Goal: Find specific page/section: Find specific page/section

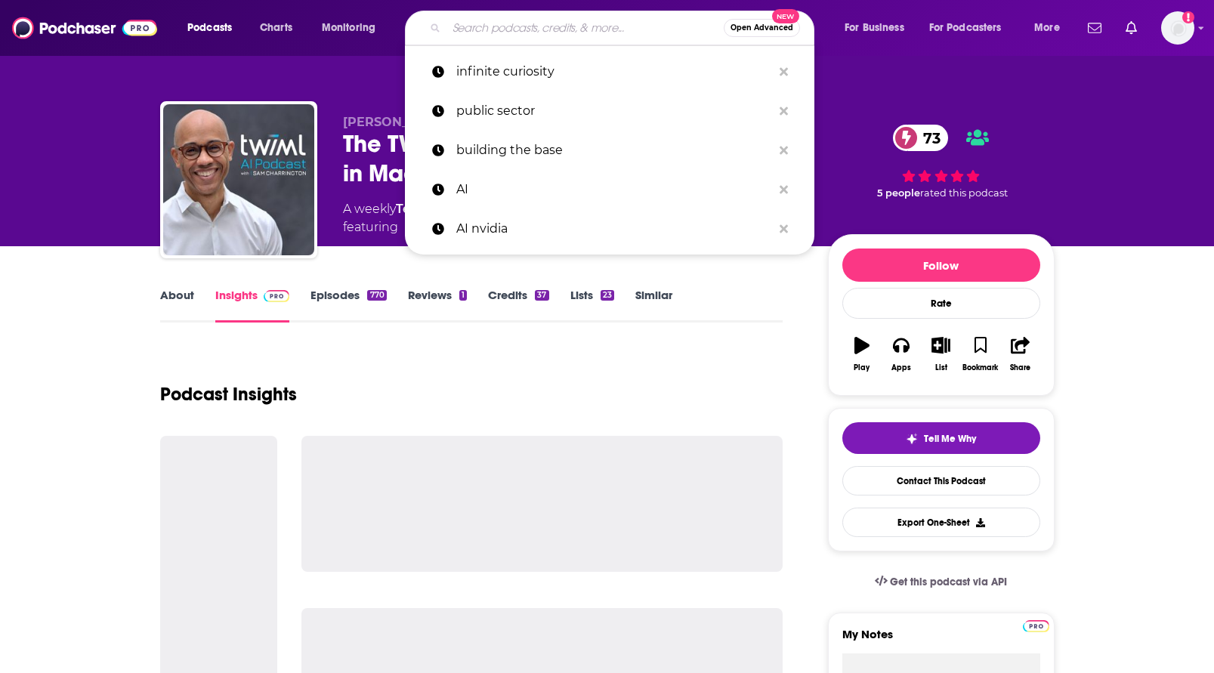
click at [514, 32] on input "Search podcasts, credits, & more..." at bounding box center [584, 28] width 277 height 24
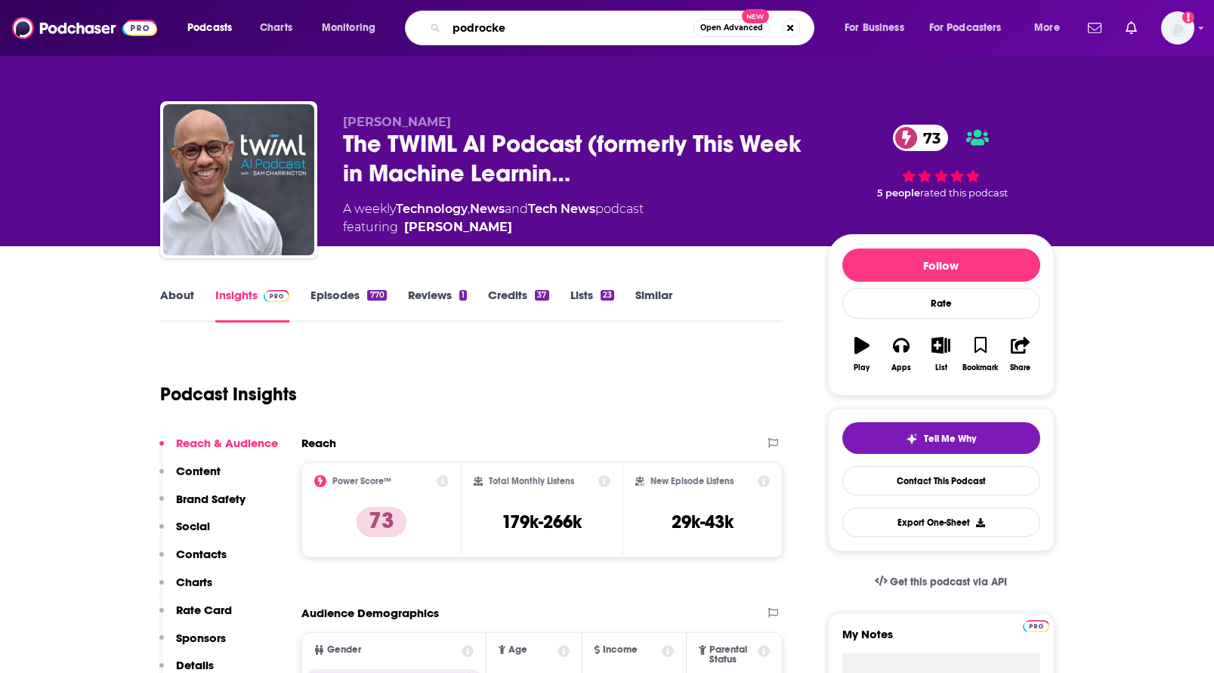
type input "podrocket"
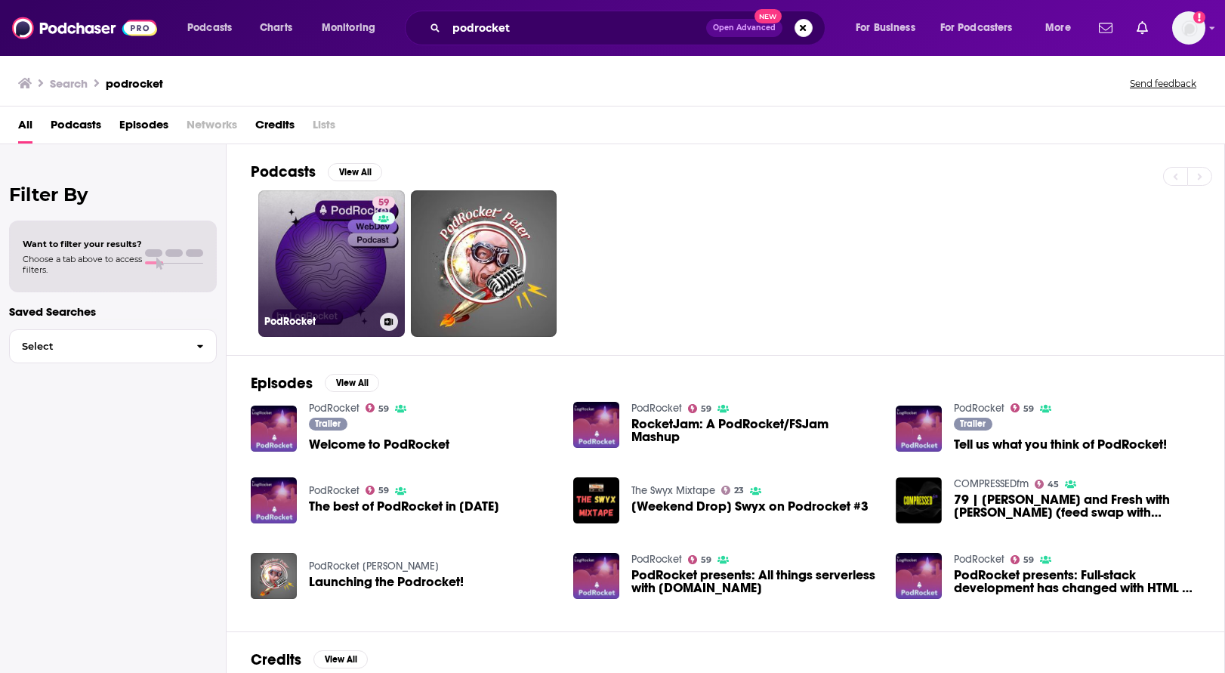
click at [296, 252] on link "59 PodRocket" at bounding box center [331, 263] width 147 height 147
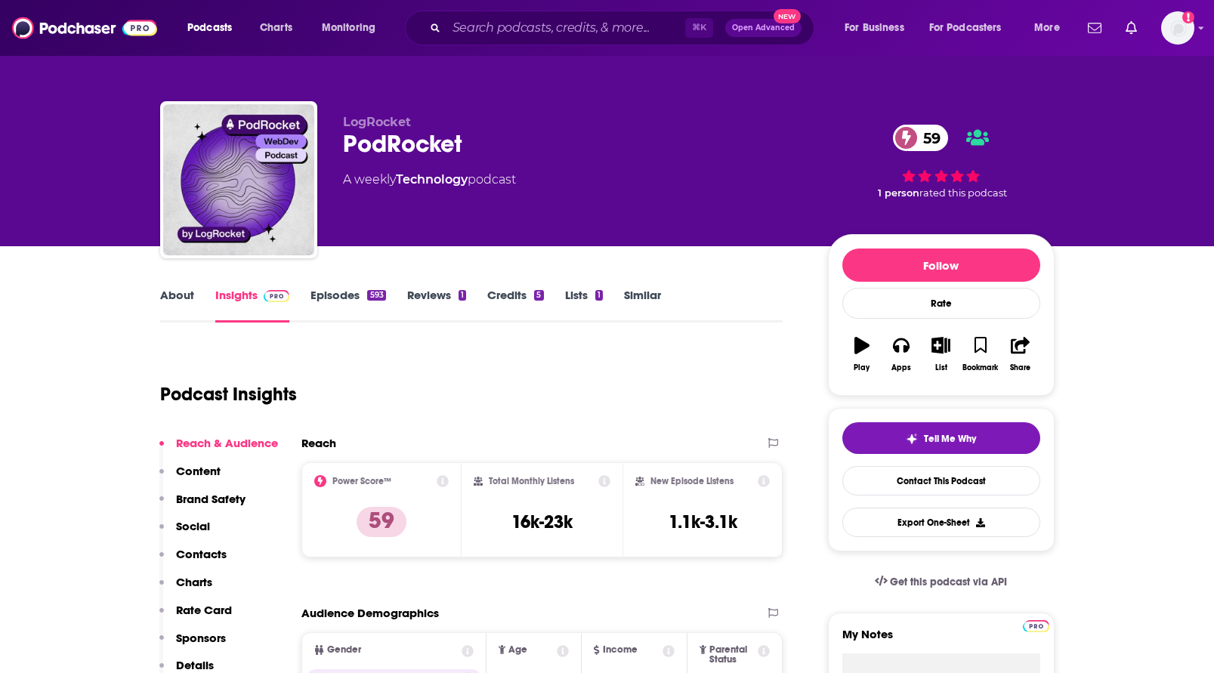
click at [344, 298] on link "Episodes 593" at bounding box center [347, 305] width 75 height 35
